Goal: Navigation & Orientation: Find specific page/section

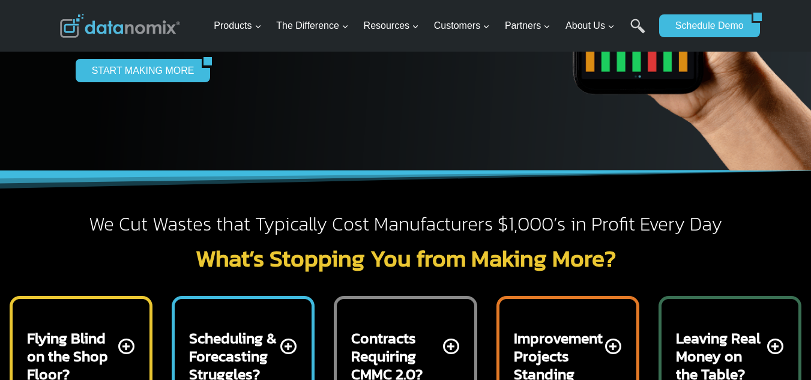
scroll to position [320, 0]
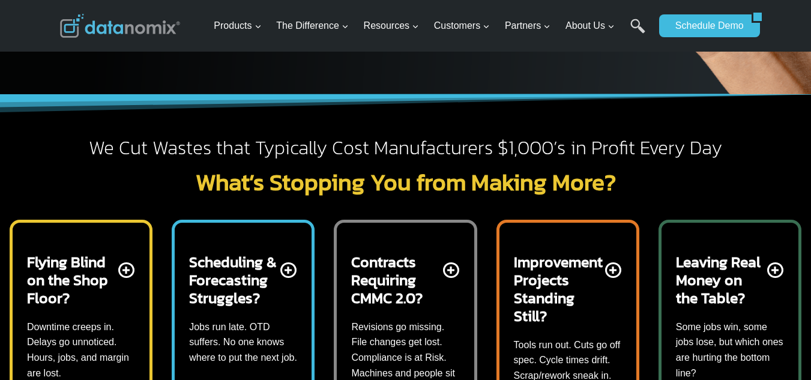
click at [253, 319] on p "Jobs run late. OTD suffers. No one knows where to put the next job." at bounding box center [243, 342] width 108 height 46
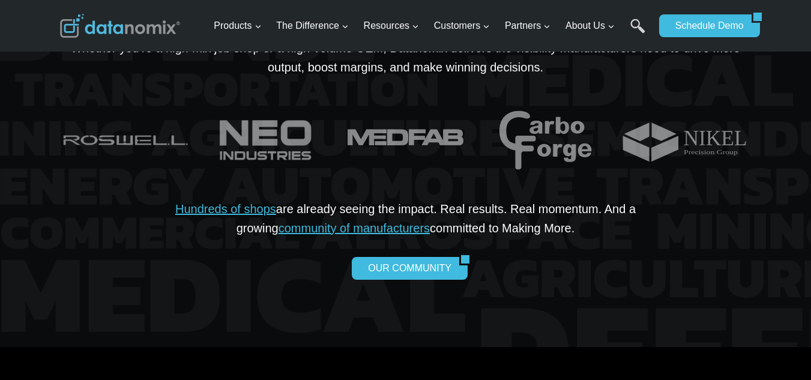
scroll to position [2680, 0]
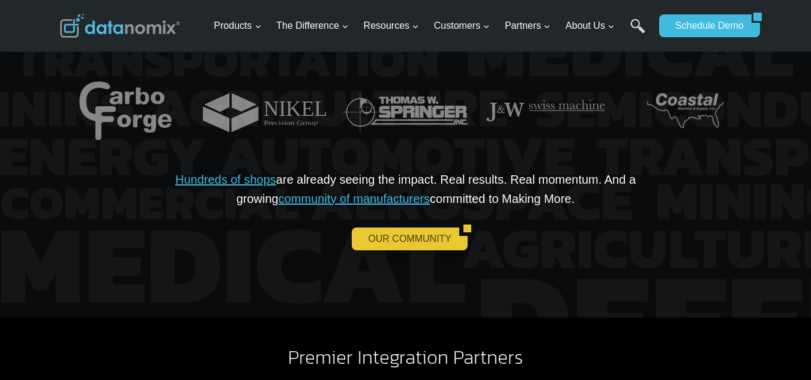
click at [428, 227] on link "OUR COMMUNITY" at bounding box center [405, 238] width 107 height 23
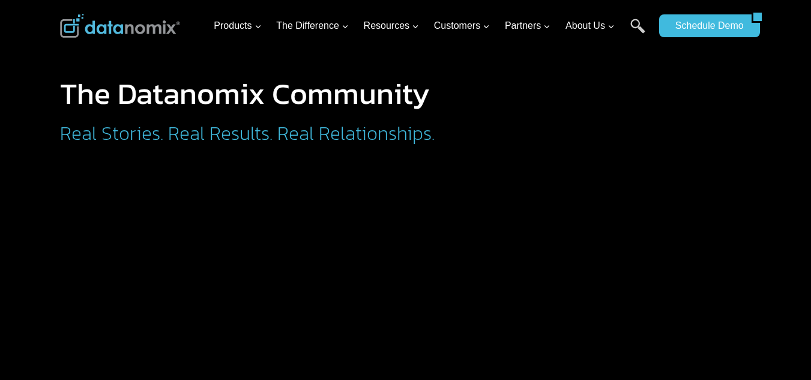
click at [82, 62] on div "The Datanomix Community Real Stories. Real Results. Real Relationships." at bounding box center [406, 83] width 720 height 167
click at [635, 122] on div at bounding box center [652, 123] width 198 height 88
